Goal: Navigation & Orientation: Find specific page/section

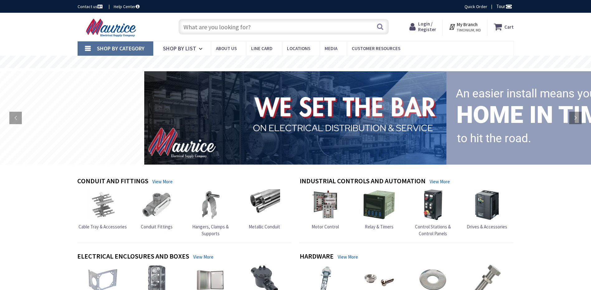
click at [424, 25] on span "Login / Register" at bounding box center [427, 27] width 18 height 12
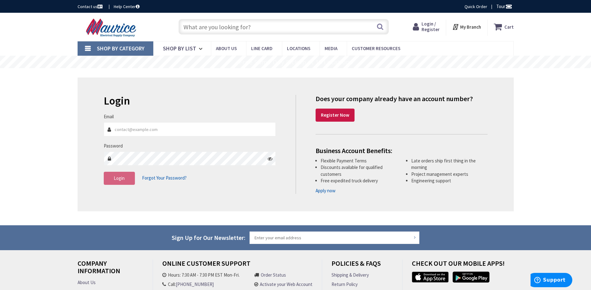
type input "[EMAIL_ADDRESS][DOMAIN_NAME]"
click at [271, 159] on icon at bounding box center [269, 158] width 5 height 5
click at [124, 181] on span "Login" at bounding box center [119, 178] width 11 height 6
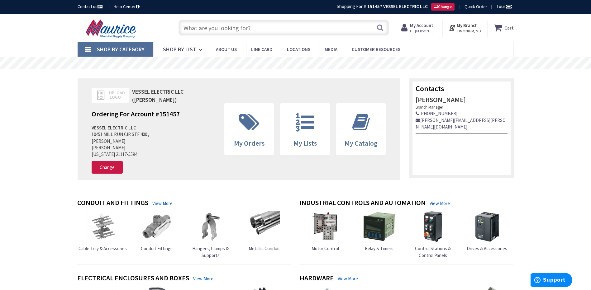
click at [420, 29] on span "Hi, Nicole" at bounding box center [423, 31] width 26 height 5
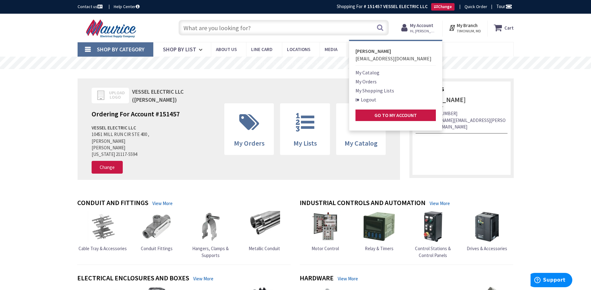
click at [472, 49] on nav "Shop By Category Conduit and Fittings Cable Tray & Accessories Cable Trays Cabl…" at bounding box center [296, 49] width 436 height 15
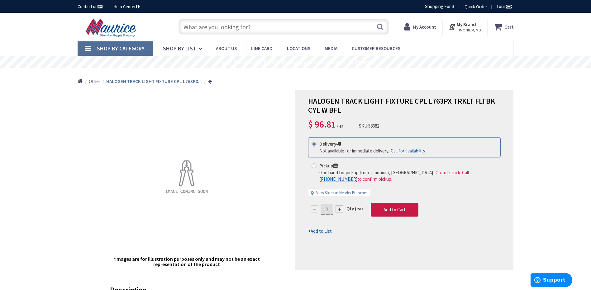
click at [431, 30] on span "My Account" at bounding box center [423, 26] width 23 height 11
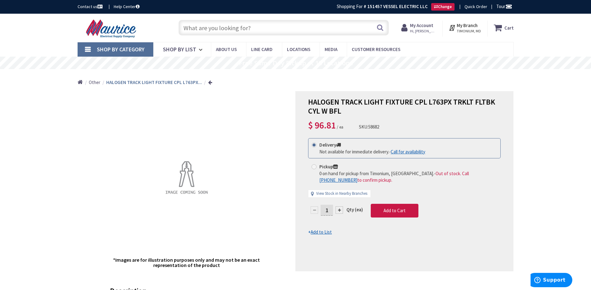
click at [425, 31] on span "Hi, Nicole" at bounding box center [423, 31] width 26 height 5
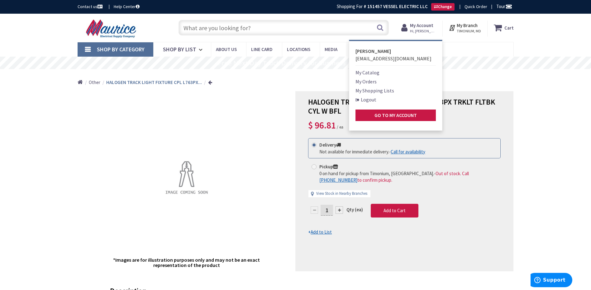
click at [303, 83] on div "Home Other HALOGEN TRACK LIGHT FIXTURE CPL L763PX..." at bounding box center [295, 80] width 467 height 22
